Goal: Check status: Check status

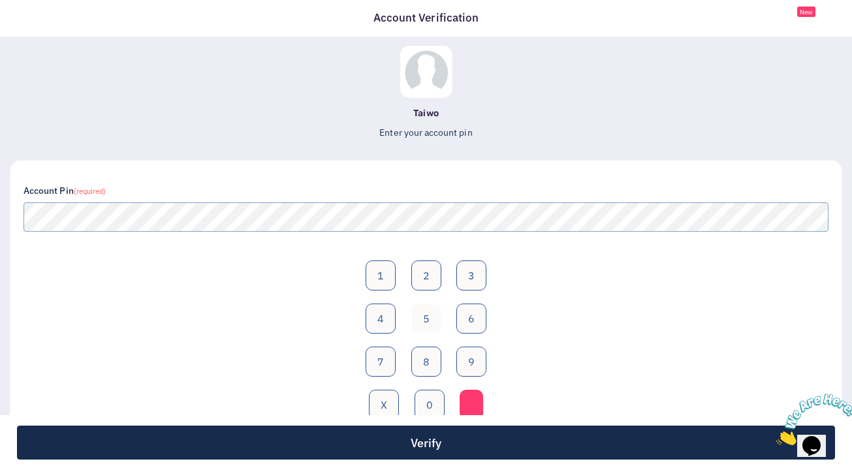
scroll to position [76, 0]
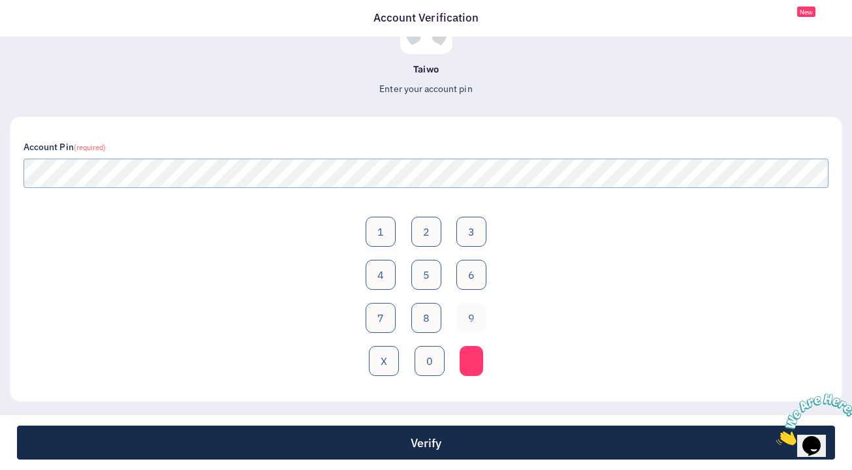
click at [475, 321] on button "9" at bounding box center [472, 318] width 30 height 30
click at [427, 357] on button "0" at bounding box center [430, 361] width 30 height 30
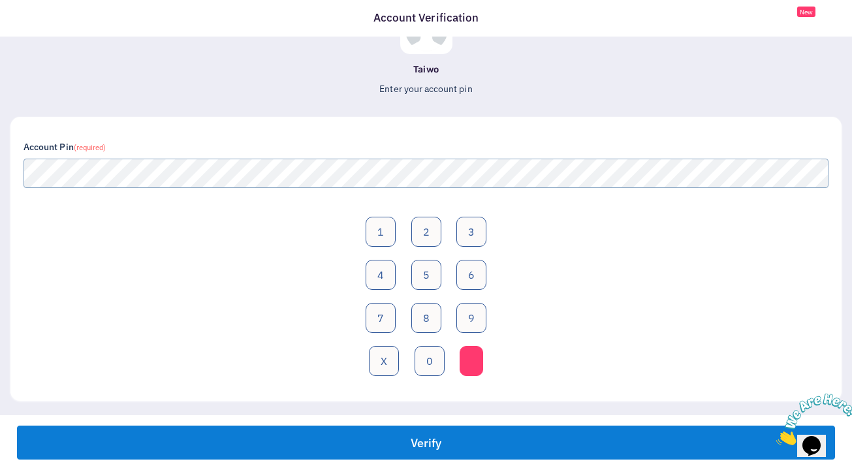
click at [470, 447] on button "Verify" at bounding box center [426, 443] width 818 height 34
